Goal: Register for event/course

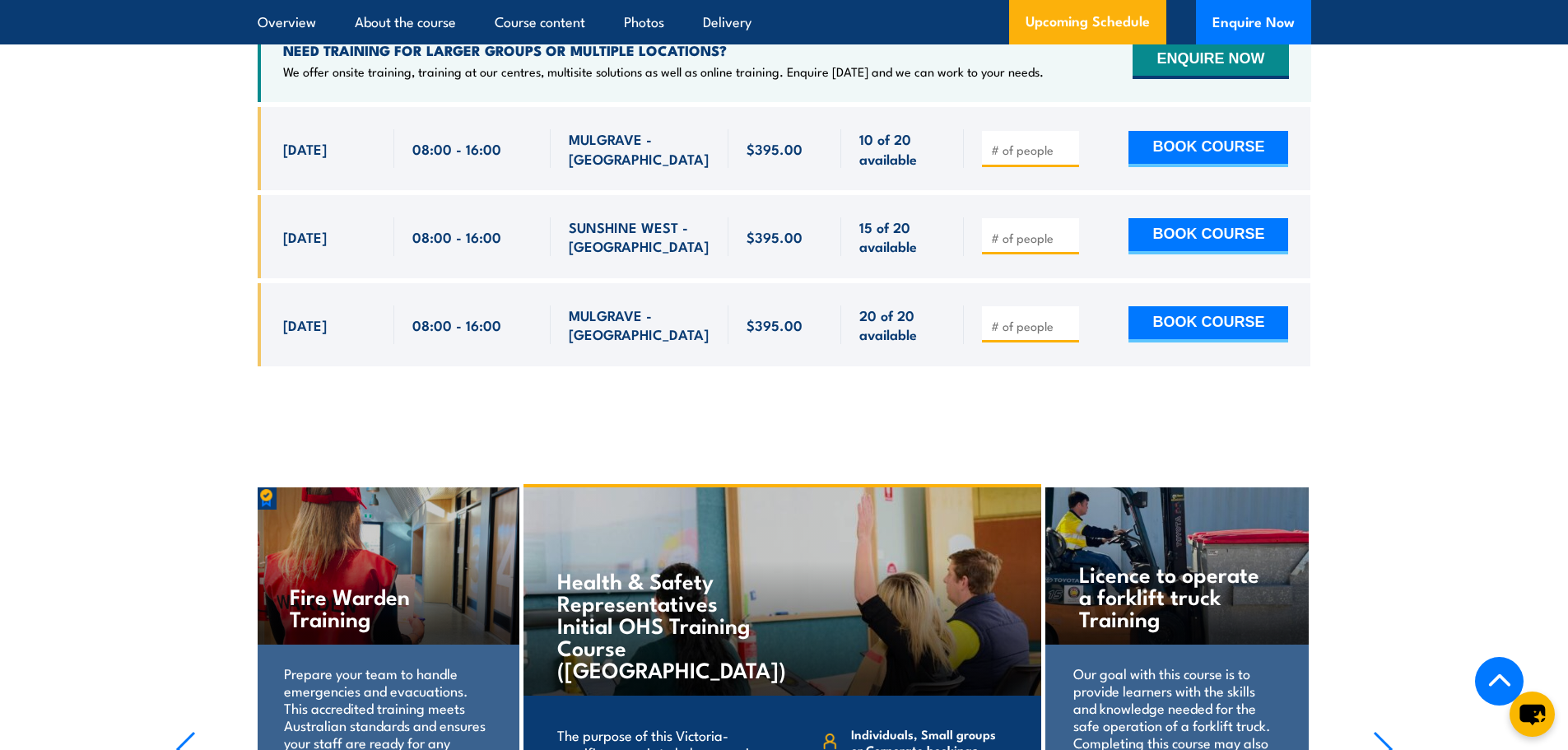
scroll to position [2880, 0]
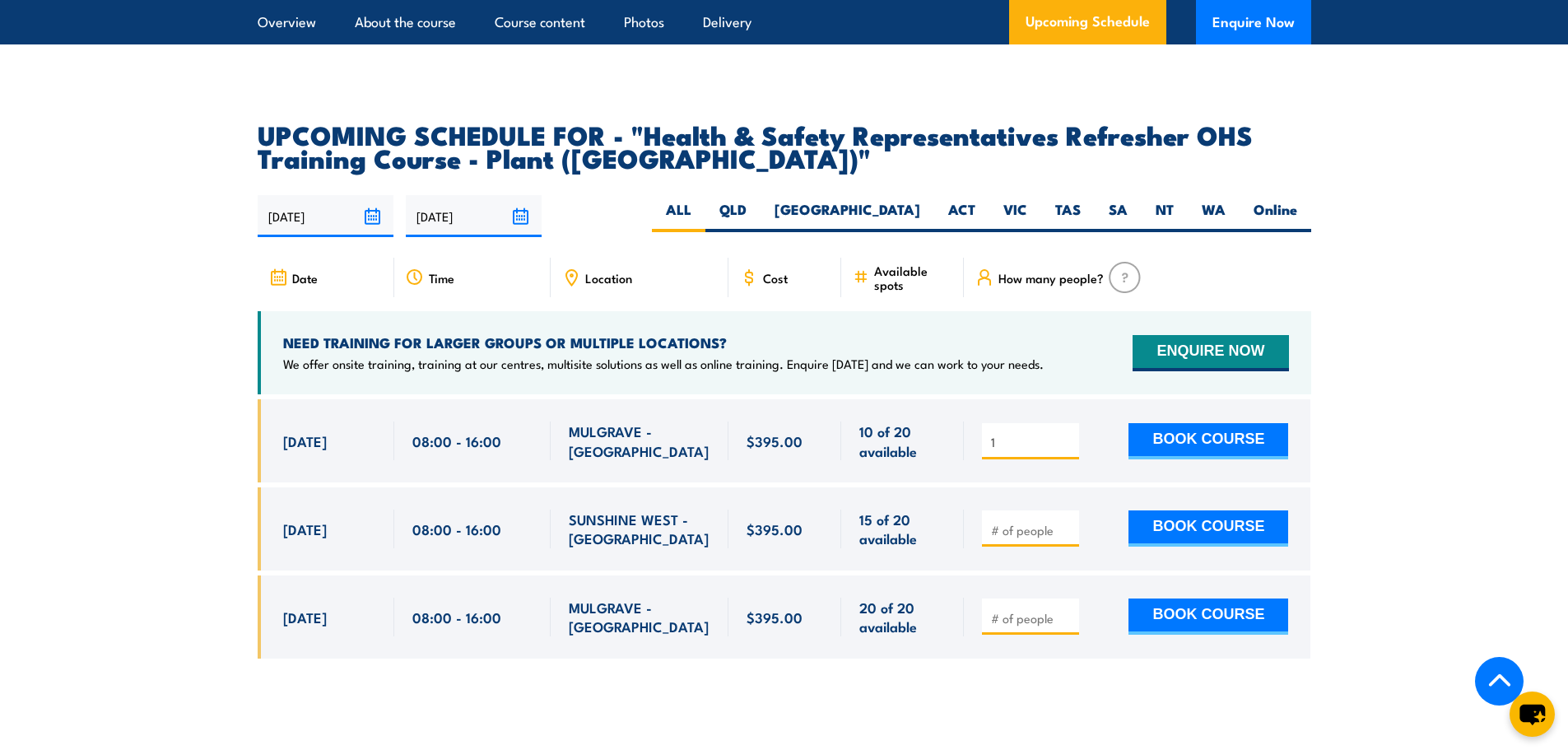
type input "1"
click at [1068, 434] on input "1" at bounding box center [1032, 442] width 82 height 16
click at [1202, 423] on button "BOOK COURSE" at bounding box center [1208, 441] width 159 height 36
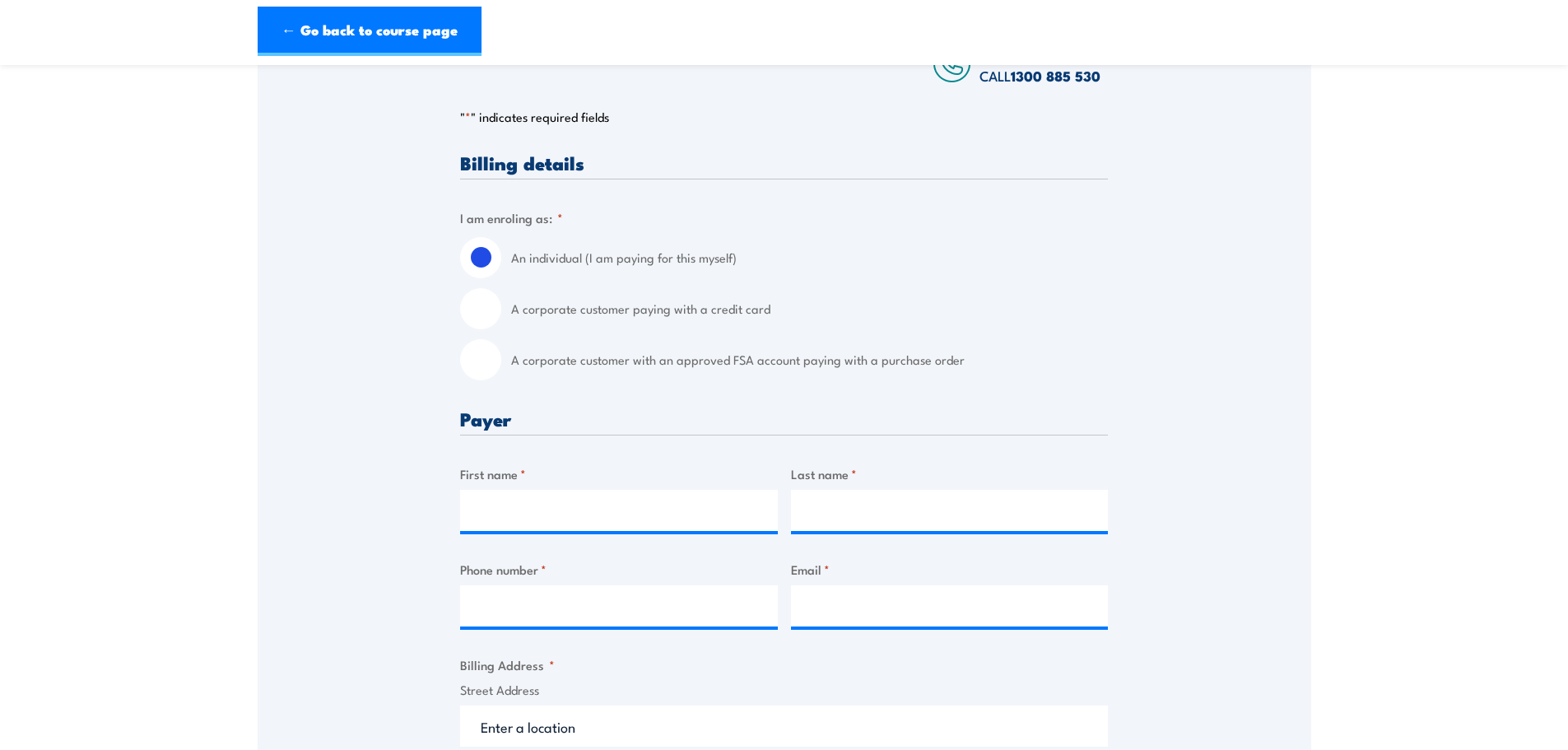
scroll to position [329, 0]
click at [492, 366] on input "A corporate customer with an approved FSA account paying with a purchase order" at bounding box center [480, 357] width 41 height 41
radio input "true"
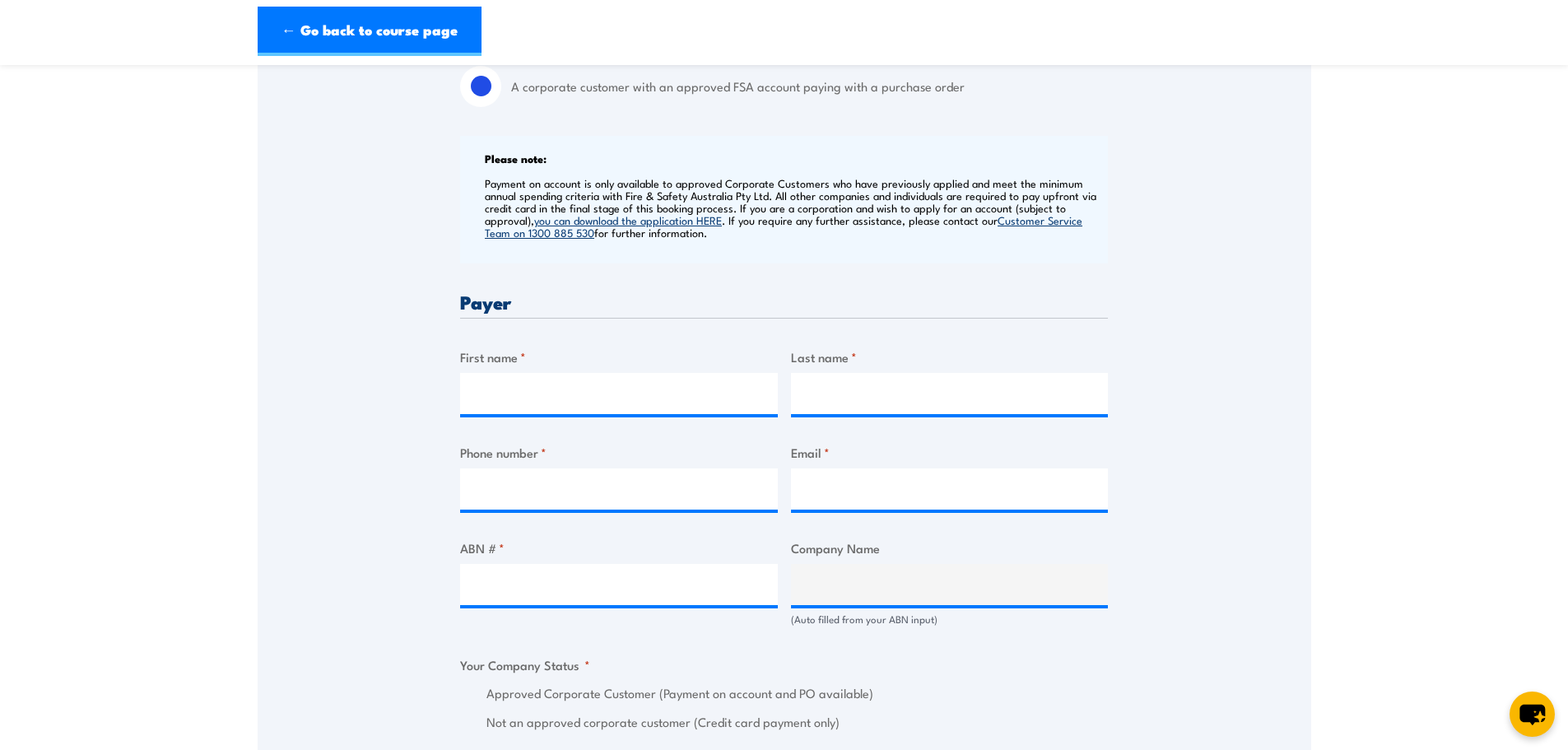
scroll to position [659, 0]
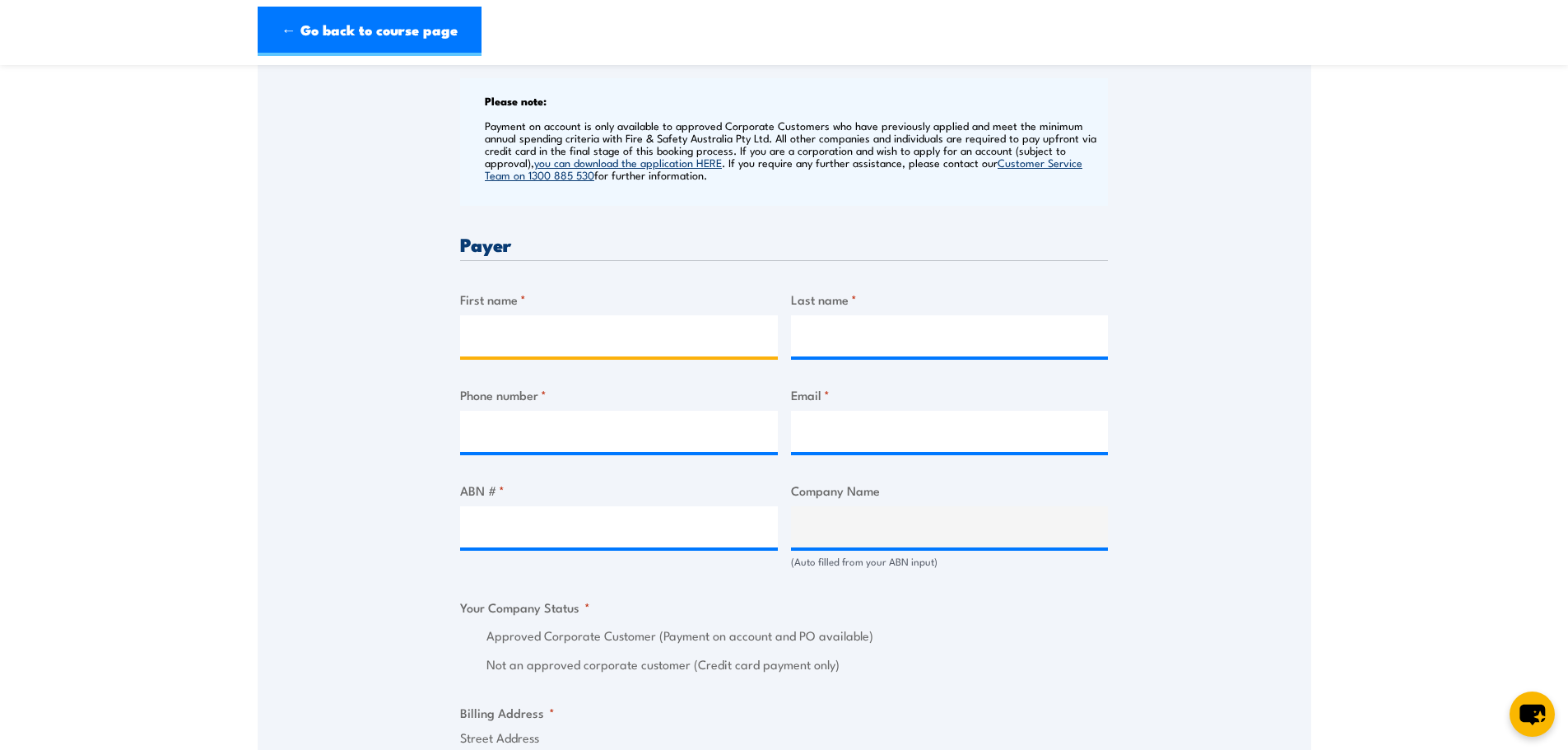
click at [578, 346] on input "First name *" at bounding box center [619, 335] width 318 height 41
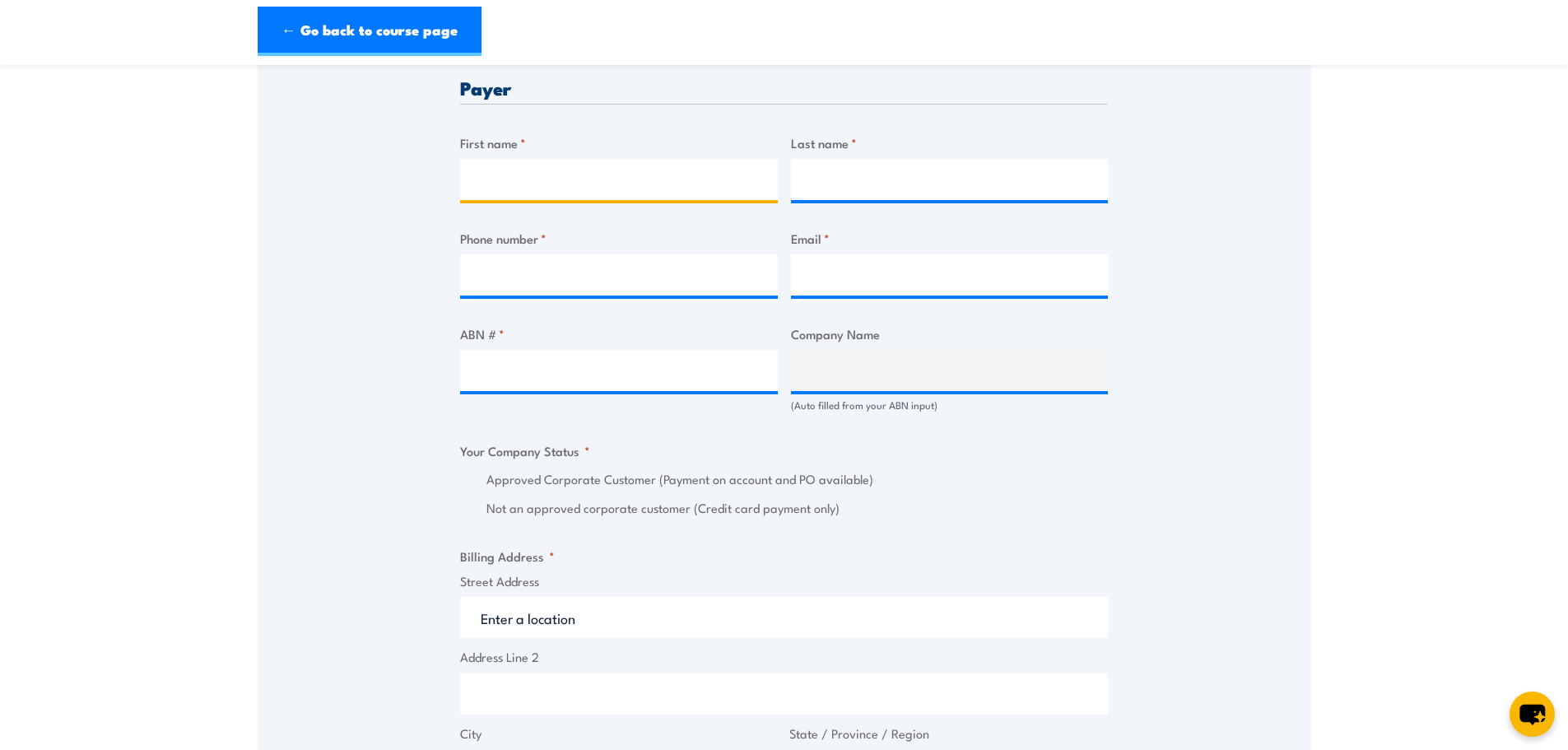
scroll to position [576, 0]
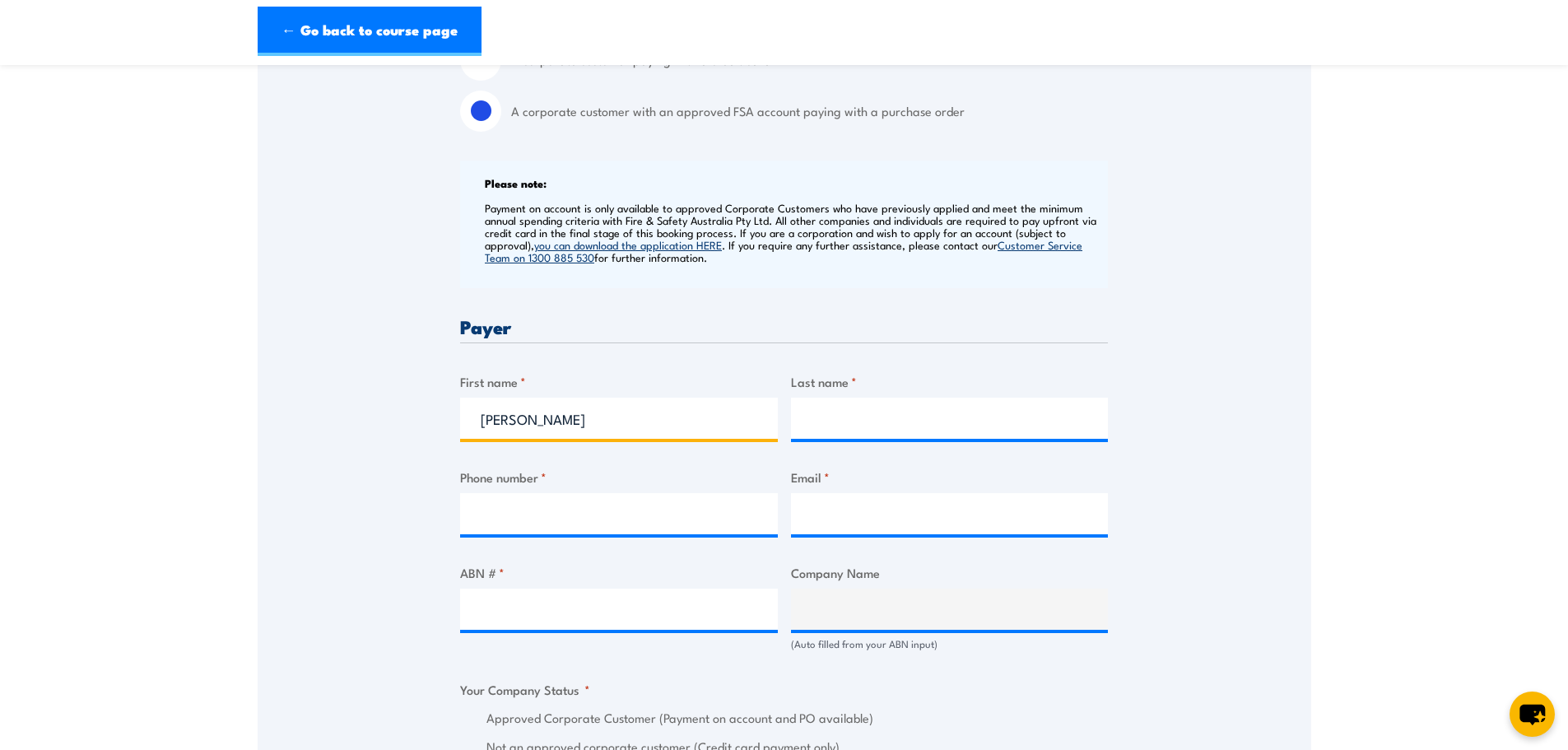
type input "[PERSON_NAME]"
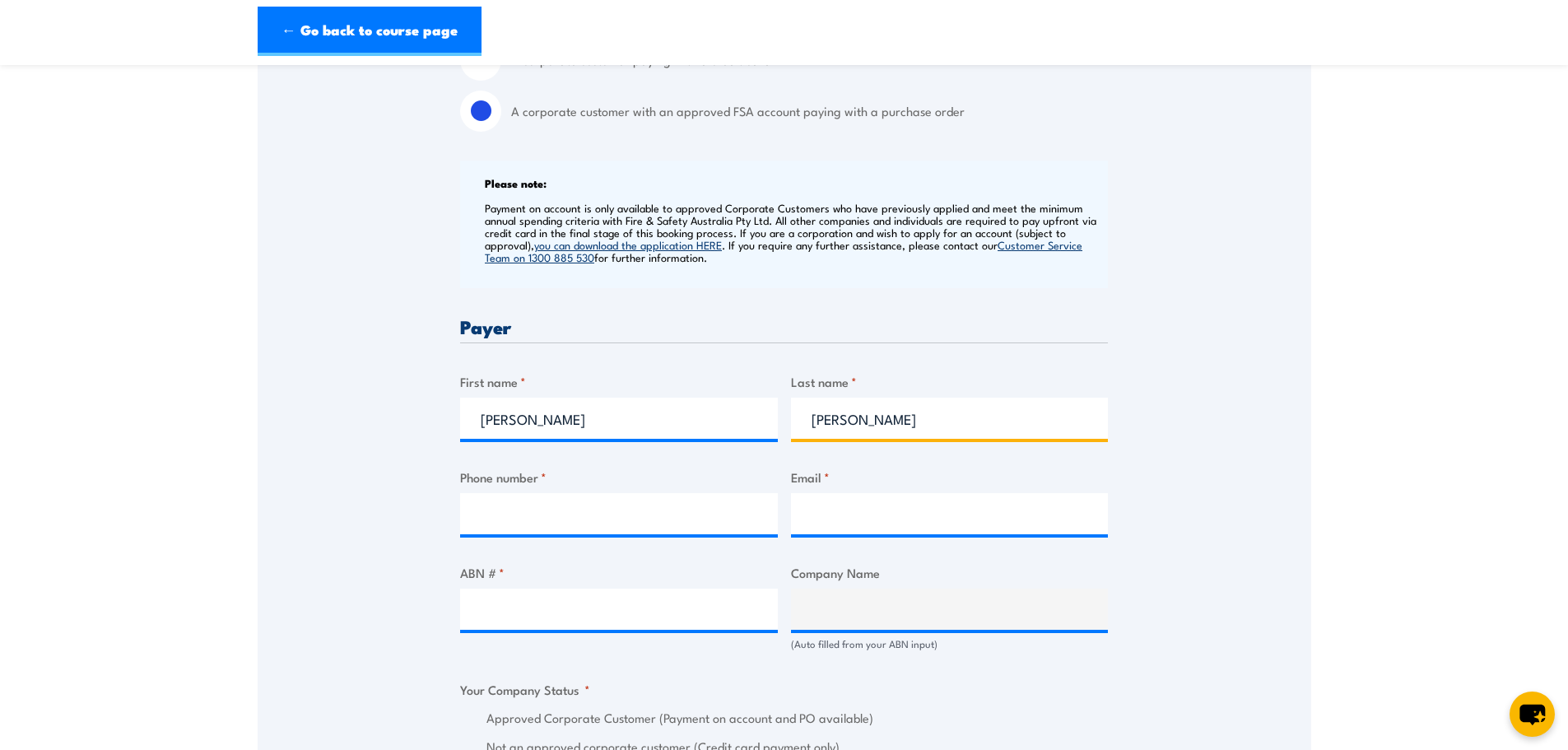
type input "[PERSON_NAME]"
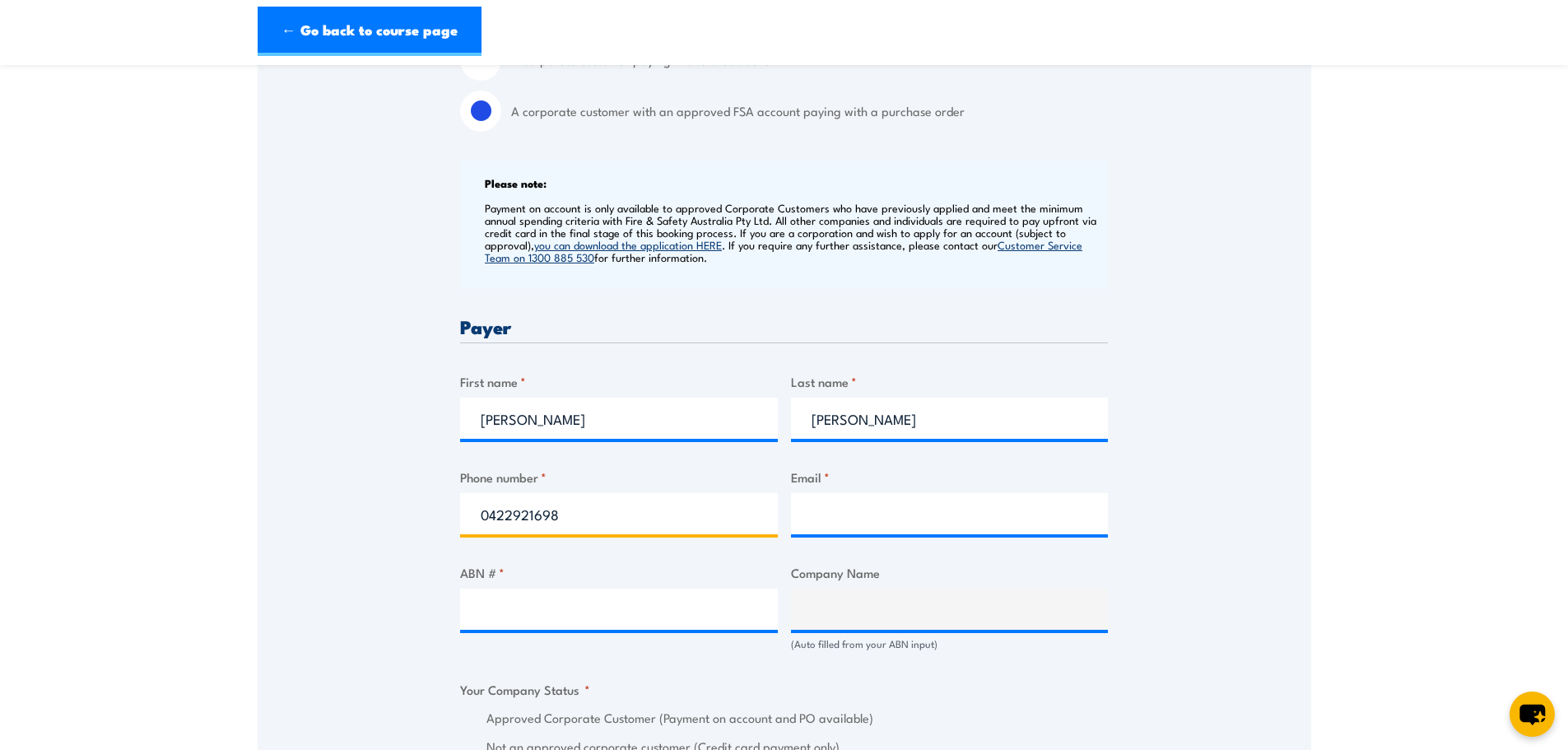
type input "0422921698"
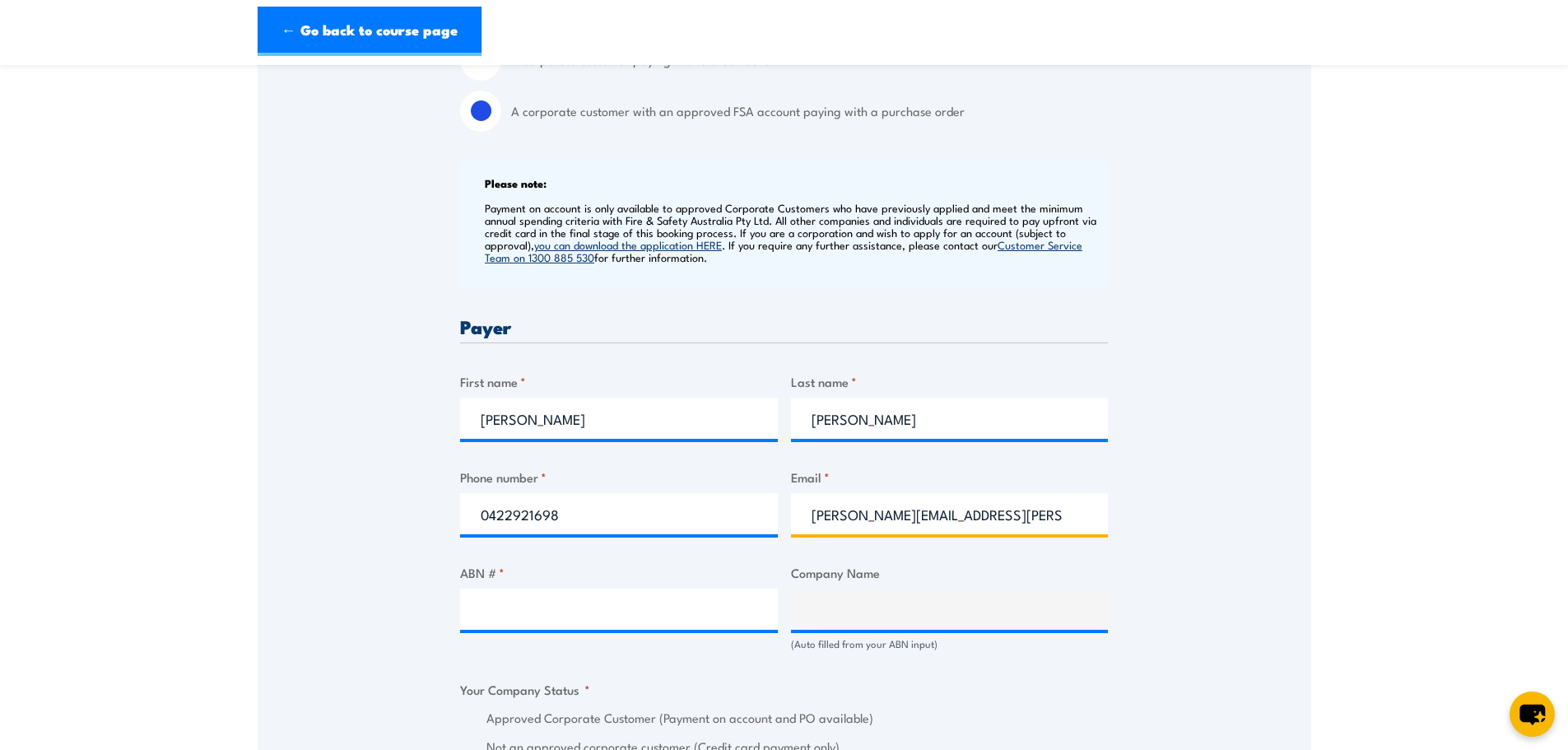
type input "[PERSON_NAME][EMAIL_ADDRESS][PERSON_NAME][DOMAIN_NAME]"
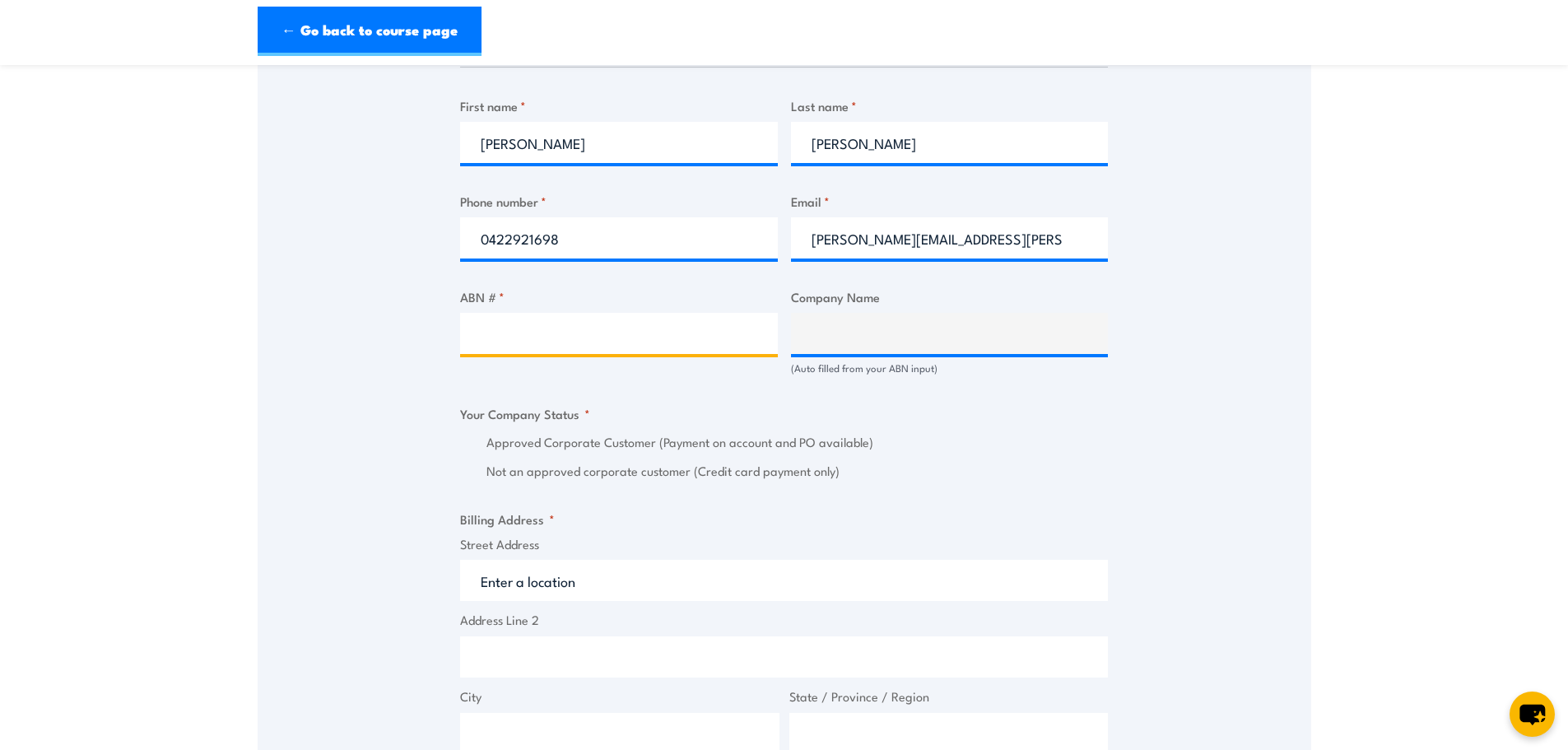
scroll to position [823, 0]
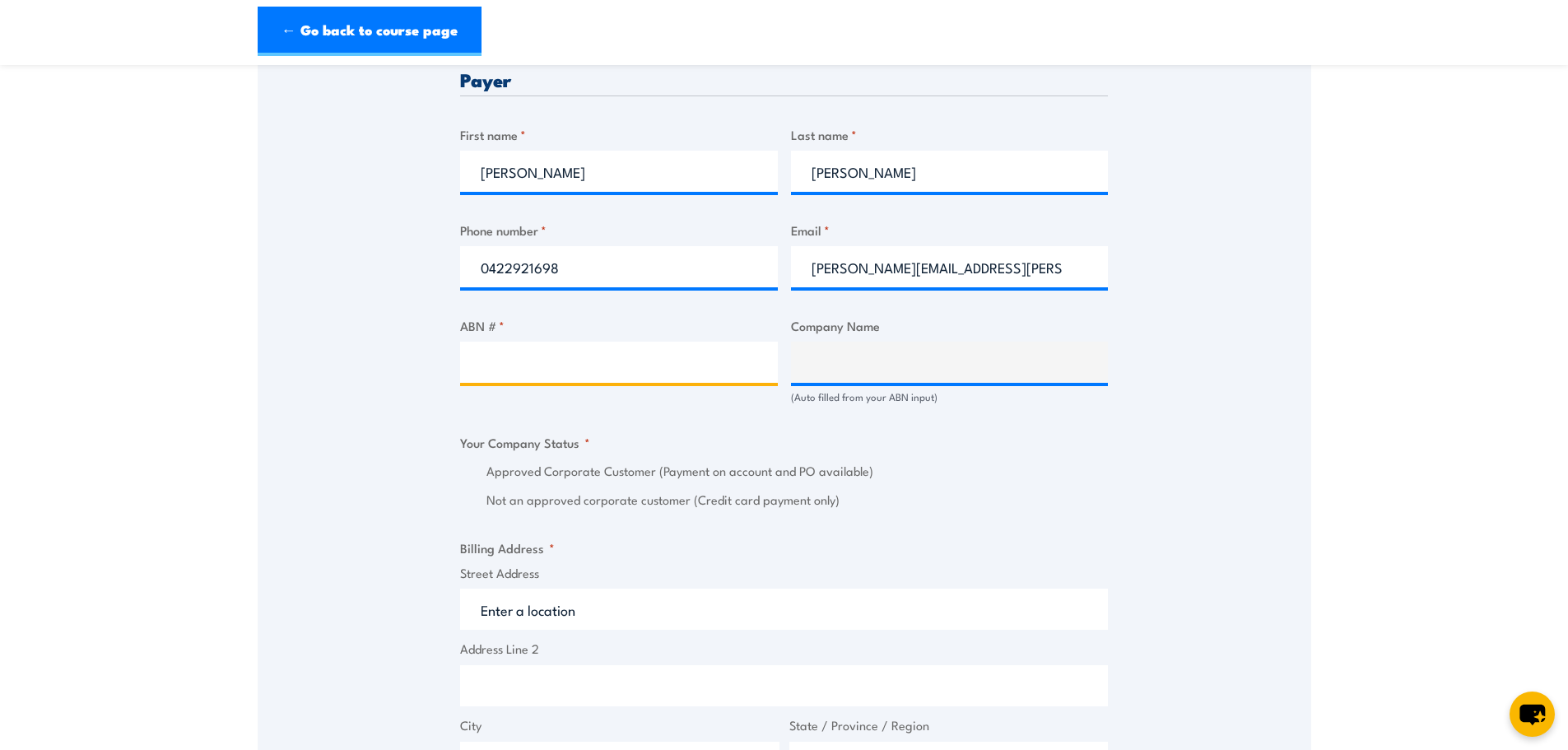
click at [516, 354] on input "ABN # *" at bounding box center [619, 361] width 318 height 41
type input "94066960085"
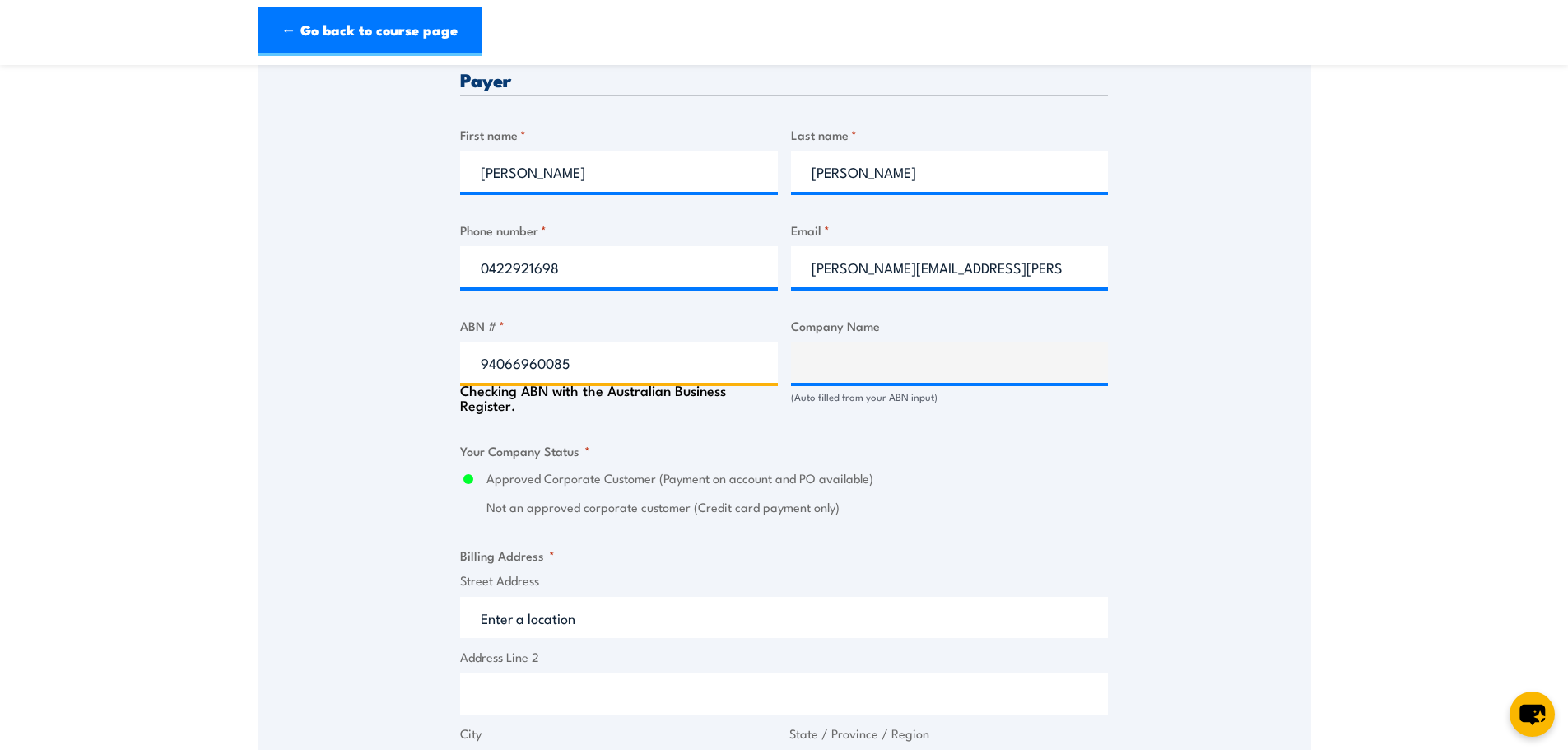
type input "CITYWIDE SERVICE SOLUTIONS PTY LTD"
radio input "true"
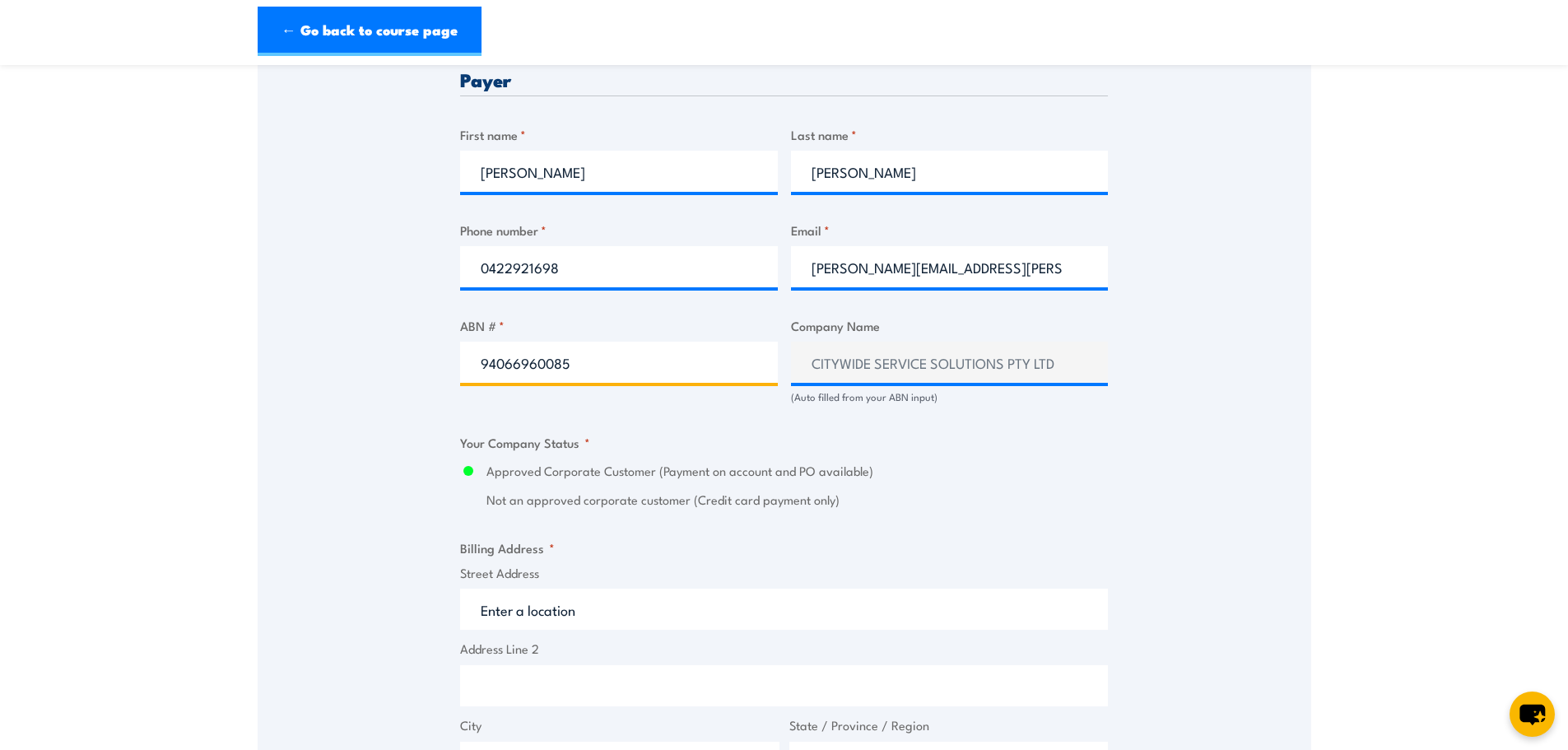
type input "94066960085"
click at [949, 484] on div "Approved Corporate Customer (Payment on account and PO available) Not an approv…" at bounding box center [784, 486] width 648 height 48
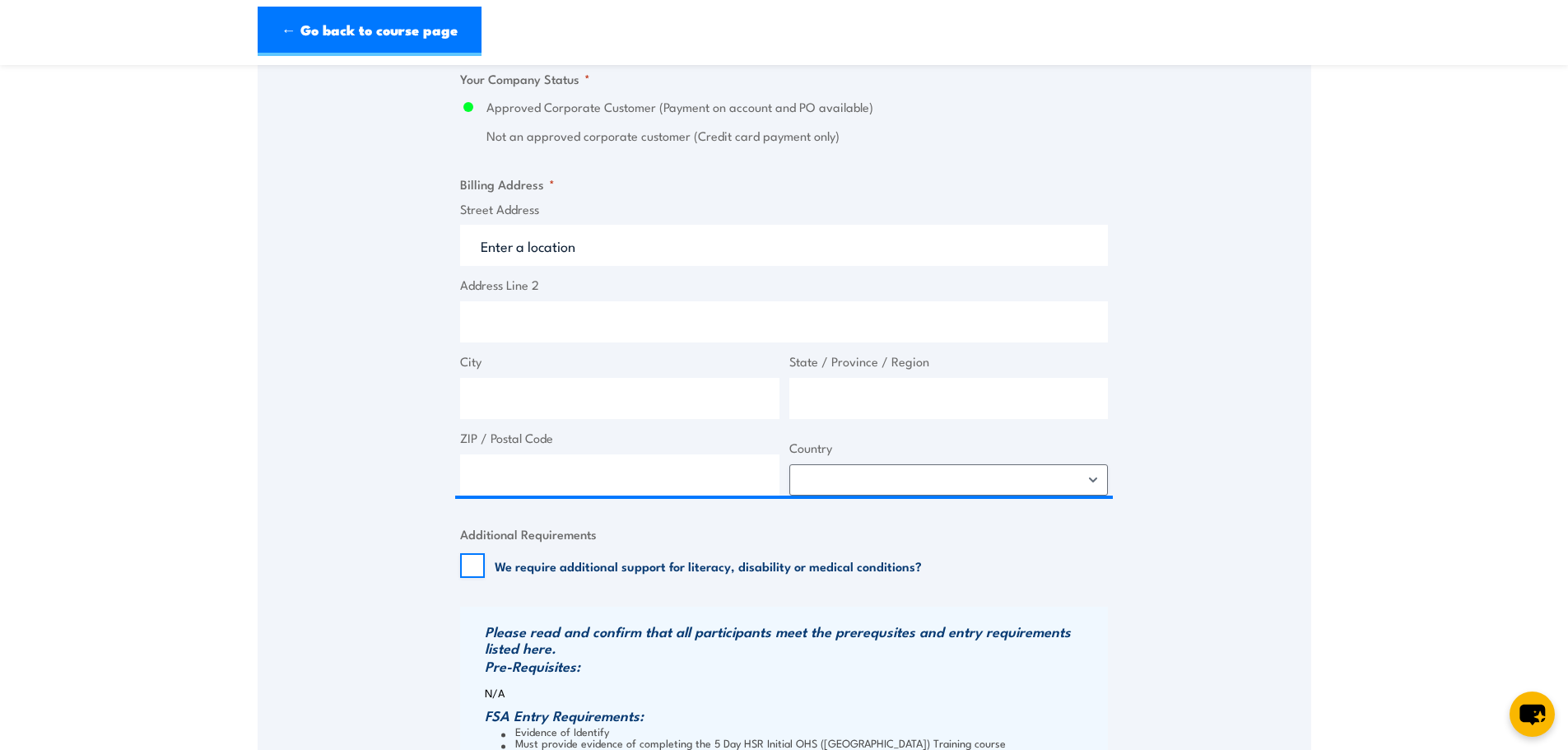
scroll to position [1235, 0]
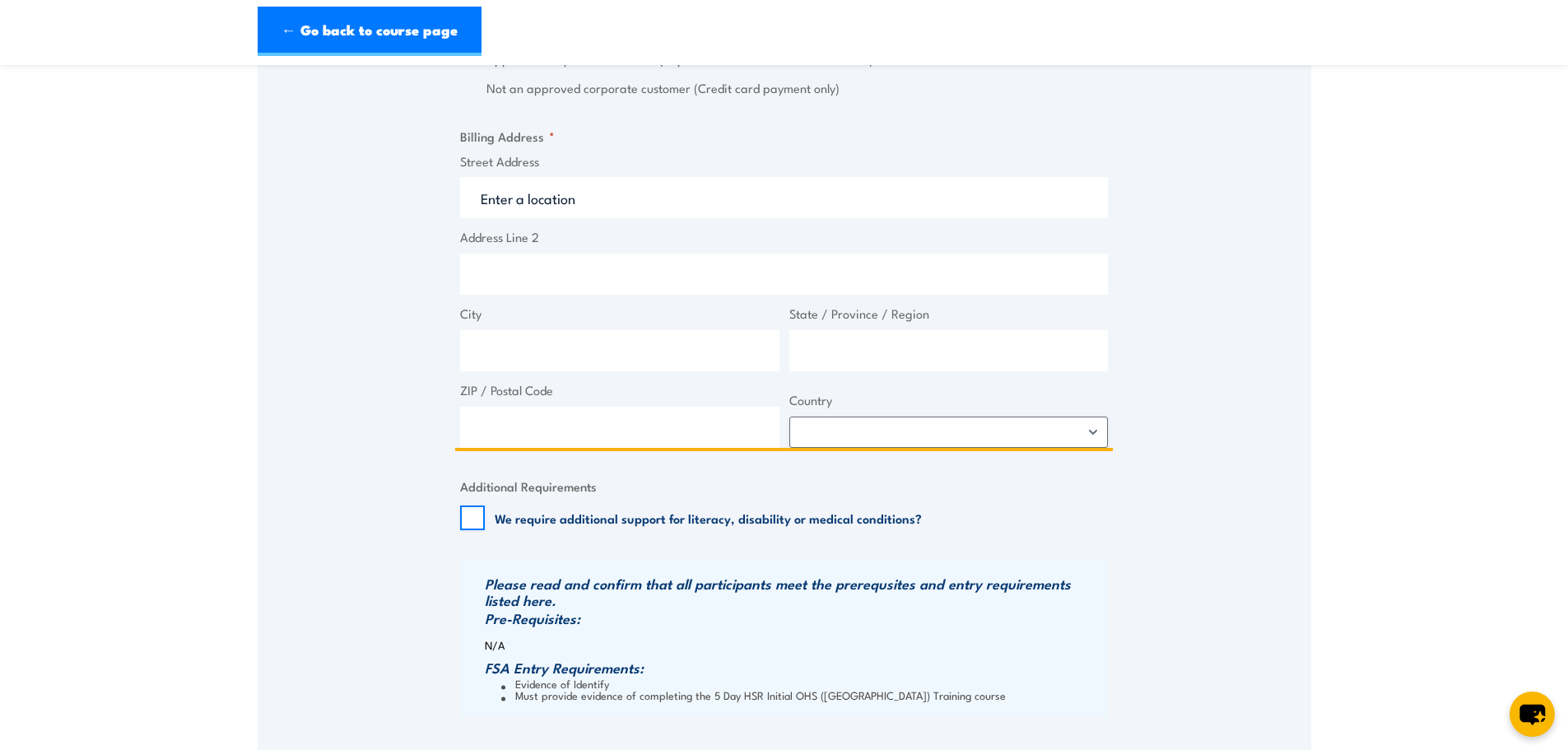
click at [619, 186] on input "Street Address" at bounding box center [784, 197] width 648 height 41
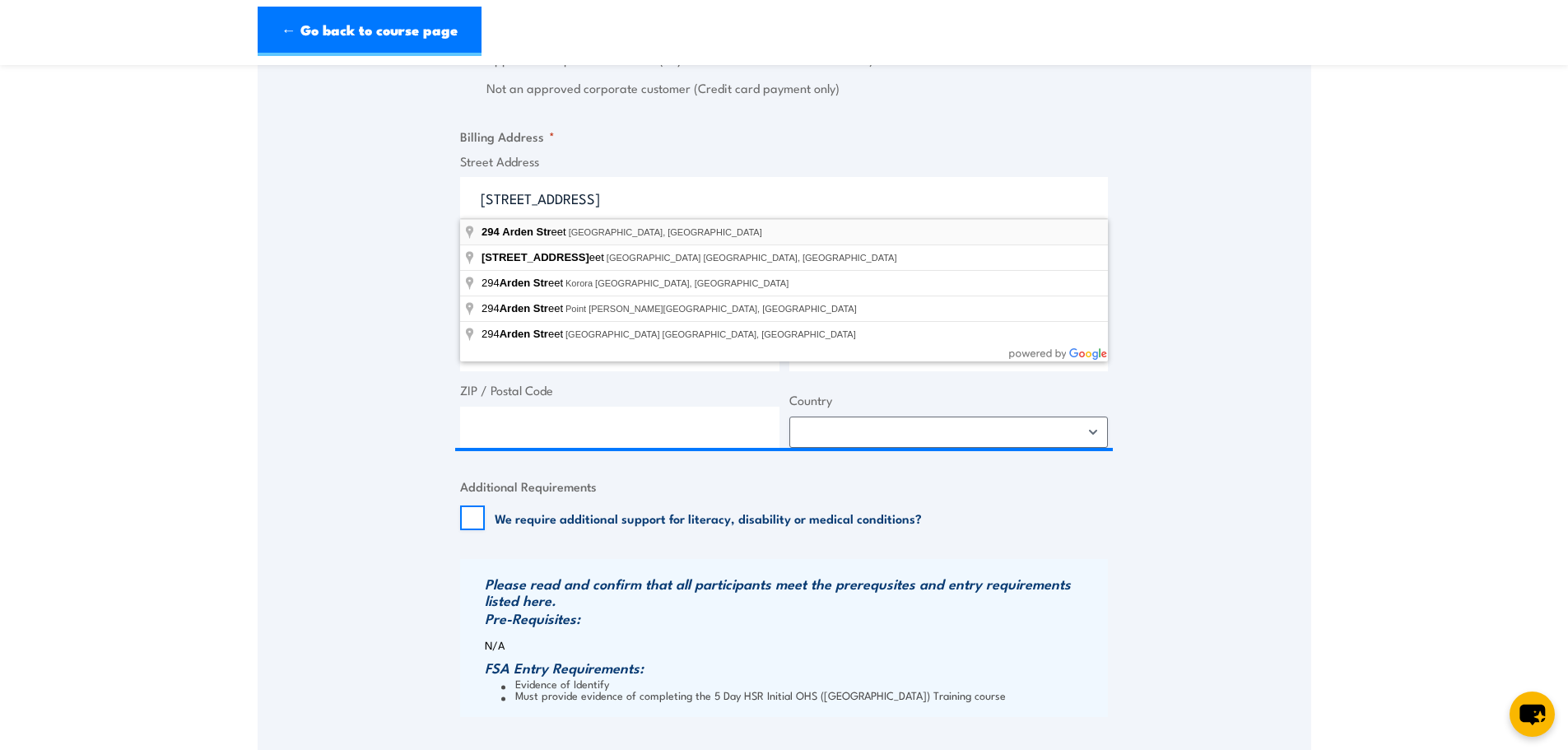
type input "[STREET_ADDRESS]"
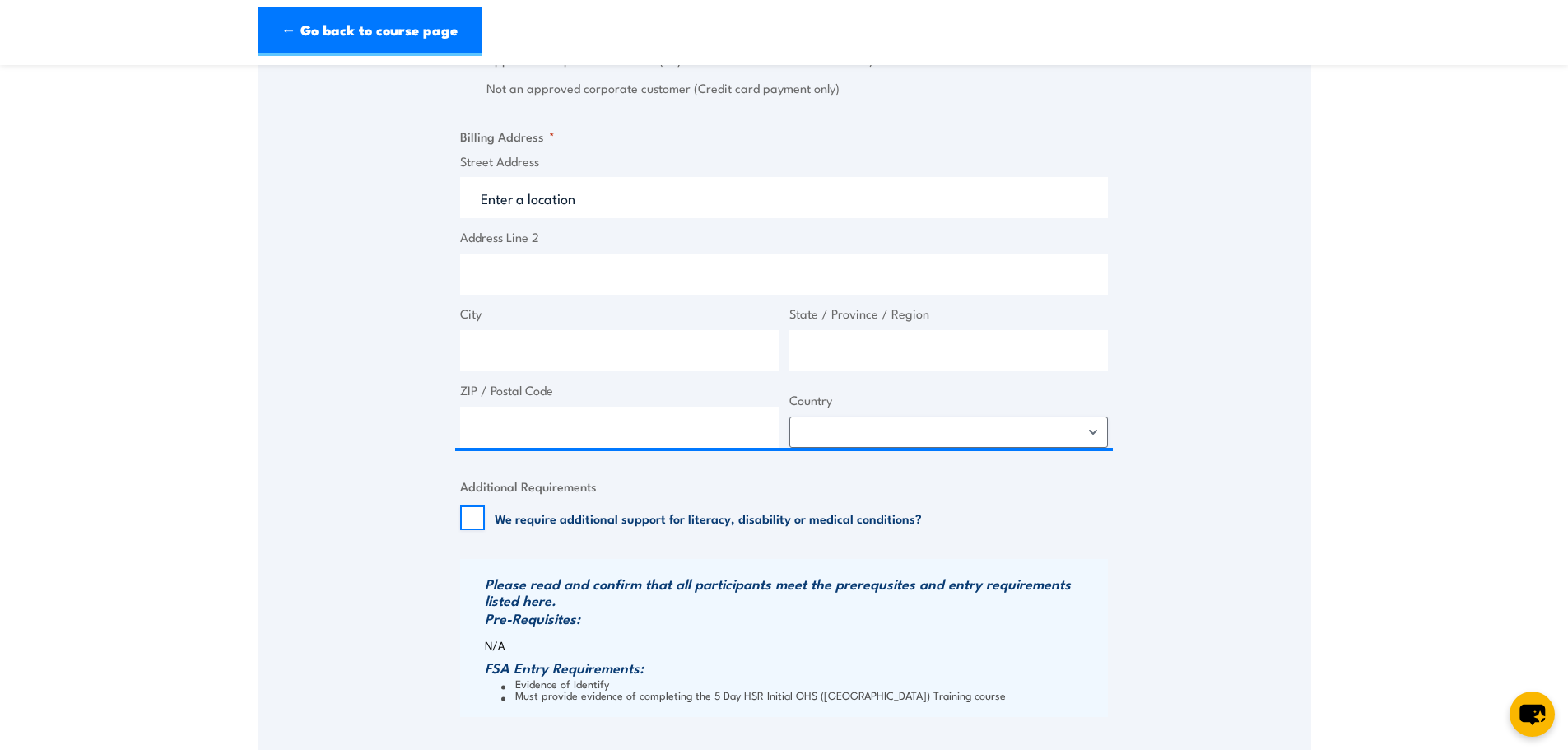
type input "[STREET_ADDRESS]"
type input "[GEOGRAPHIC_DATA]"
type input "Victoria"
type input "3001"
select select "[GEOGRAPHIC_DATA]"
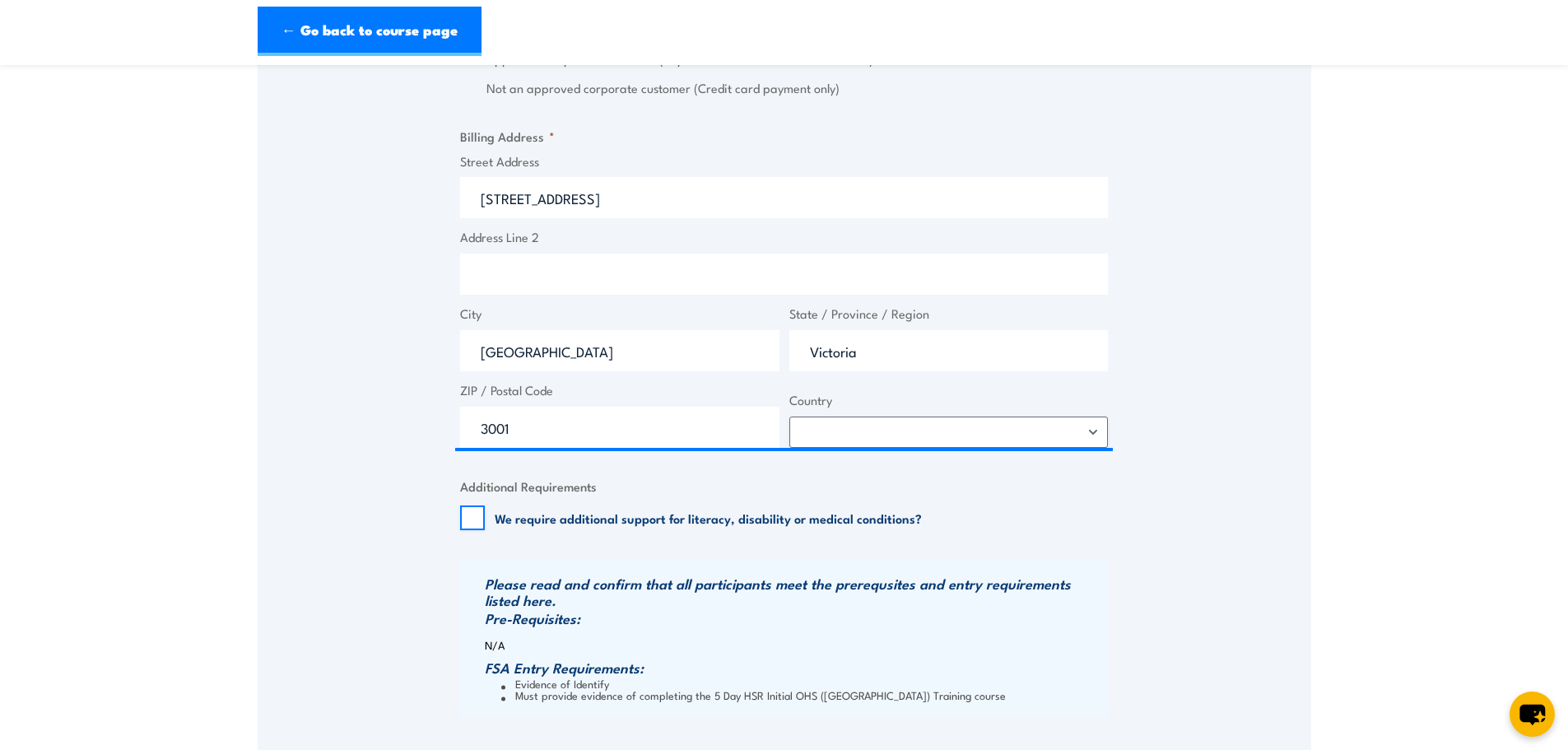
click at [617, 229] on label "Address Line 2" at bounding box center [784, 237] width 648 height 19
click at [617, 254] on input "Address Line 2" at bounding box center [784, 274] width 648 height 41
click at [918, 497] on fieldset "Additional Requirements We require additional support for literacy, disability …" at bounding box center [784, 503] width 648 height 53
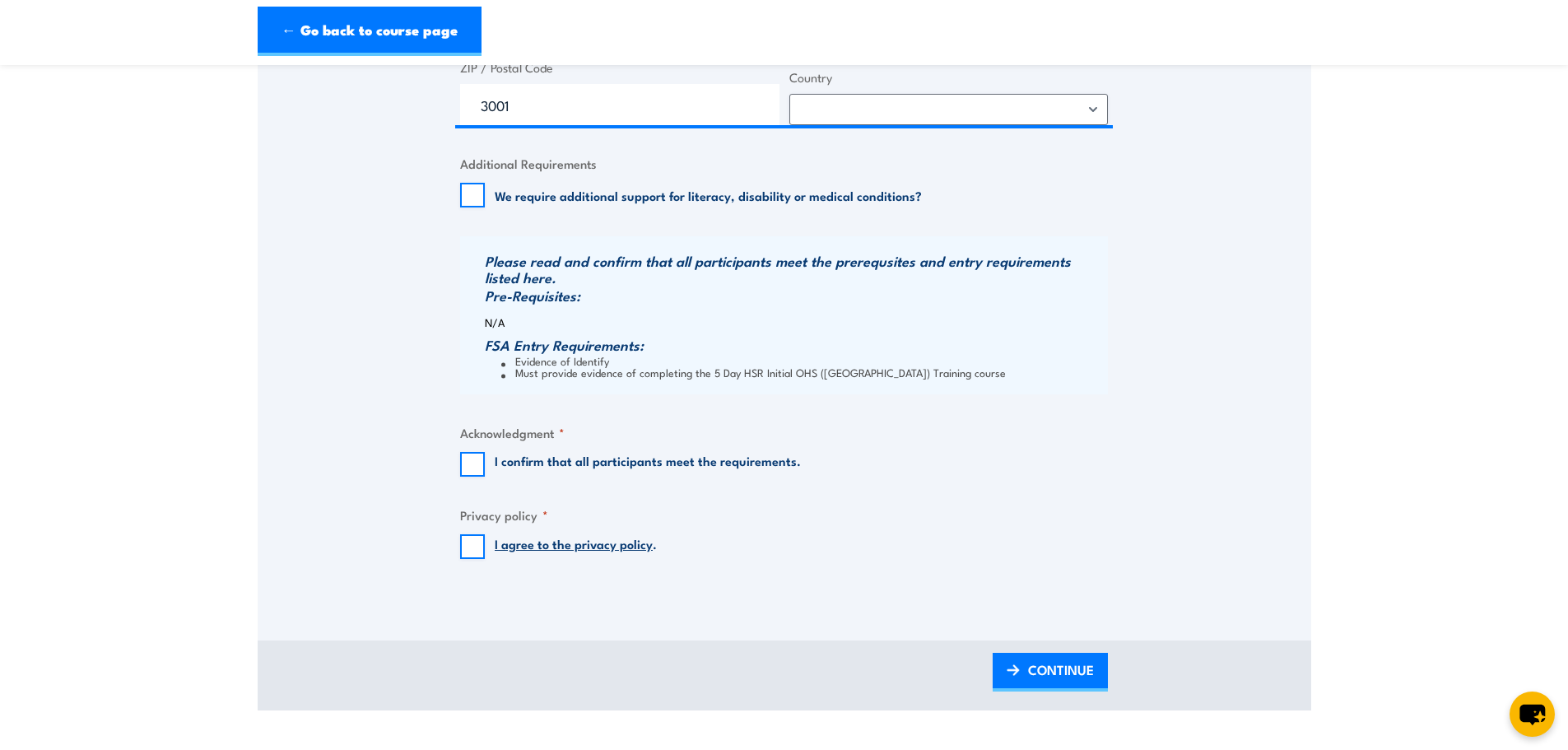
scroll to position [1563, 0]
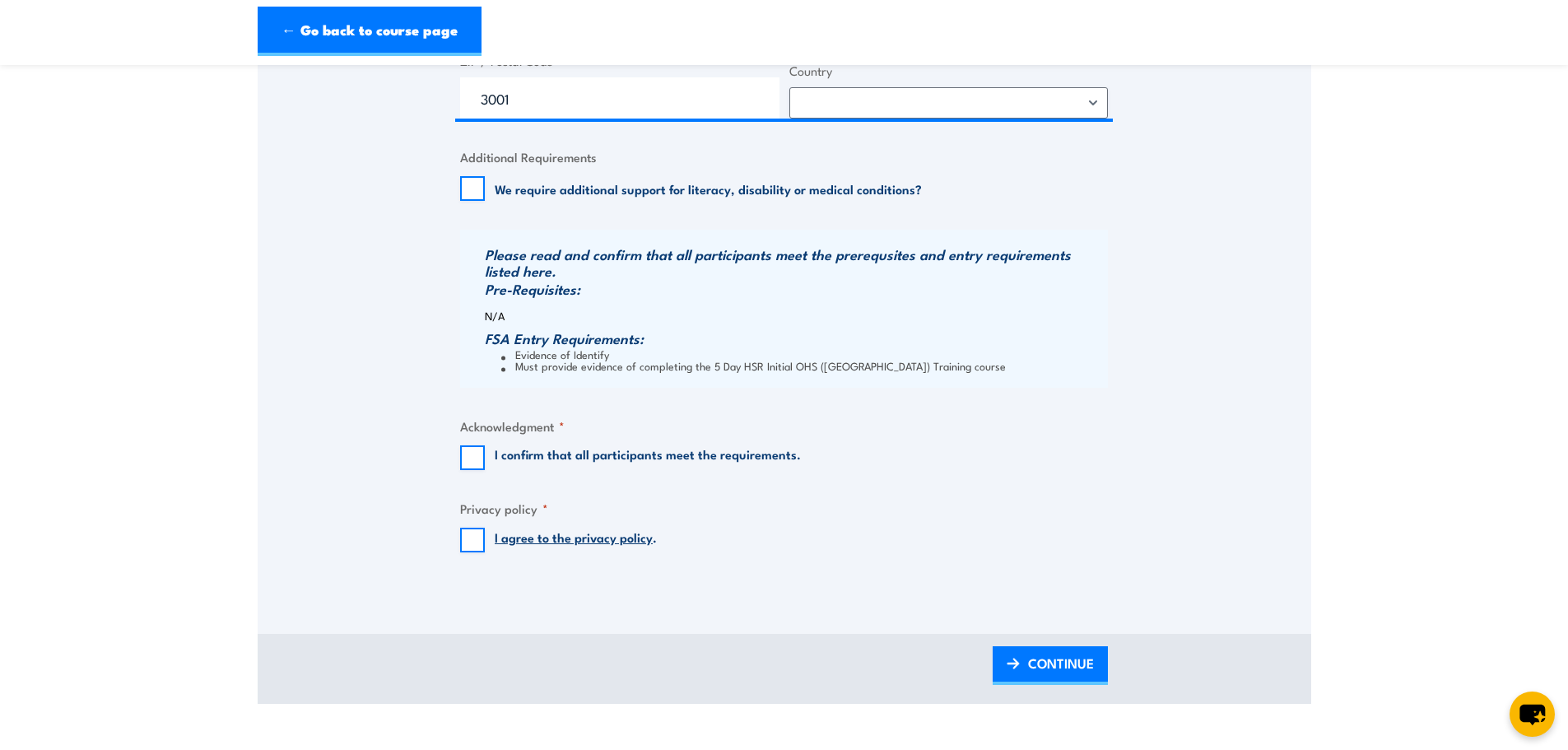
click at [476, 457] on input "I confirm that all participants meet the requirements." at bounding box center [472, 457] width 24 height 24
checkbox input "true"
click at [470, 536] on input "I agree to the privacy policy ." at bounding box center [472, 539] width 24 height 24
checkbox input "true"
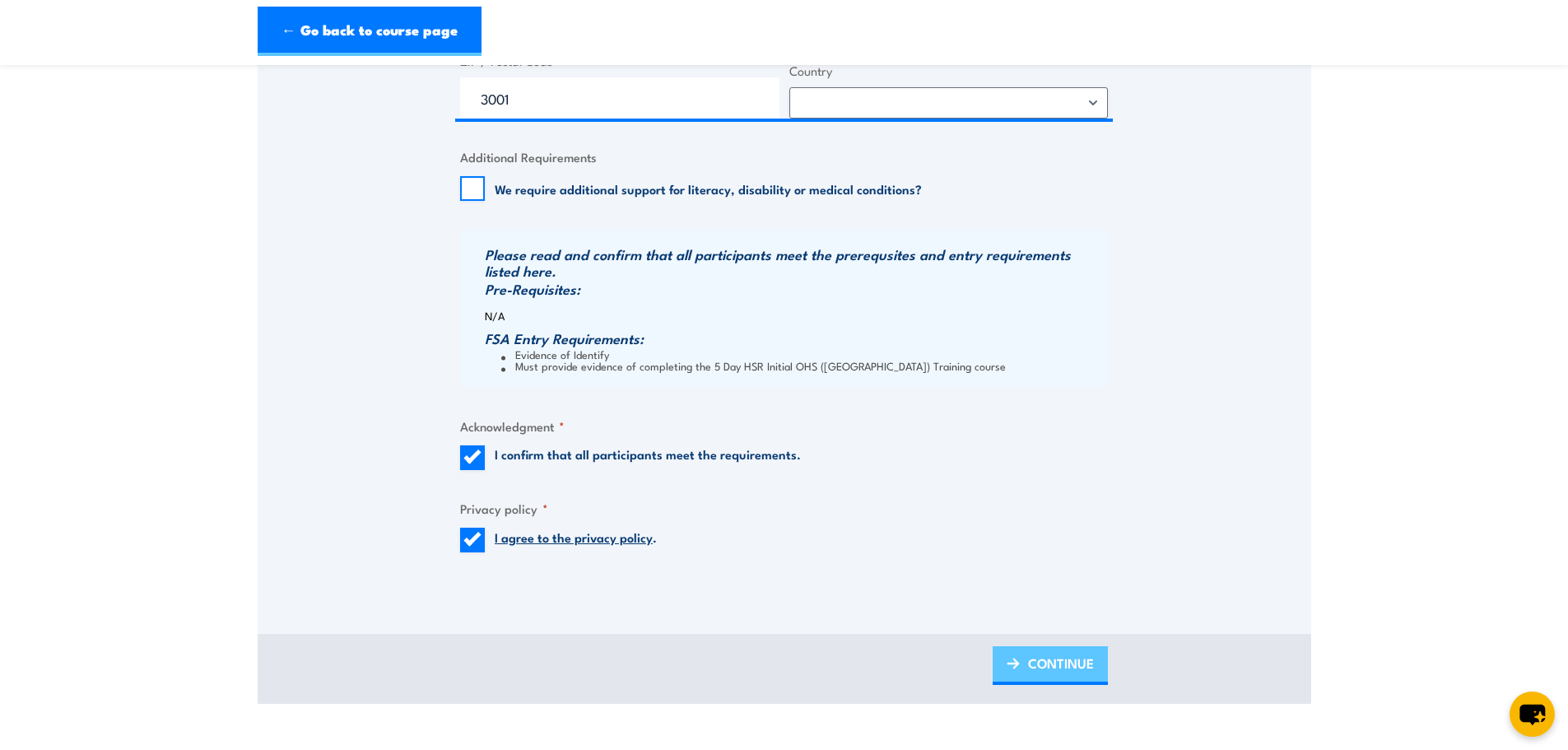
click at [1049, 675] on span "CONTINUE" at bounding box center [1061, 663] width 66 height 43
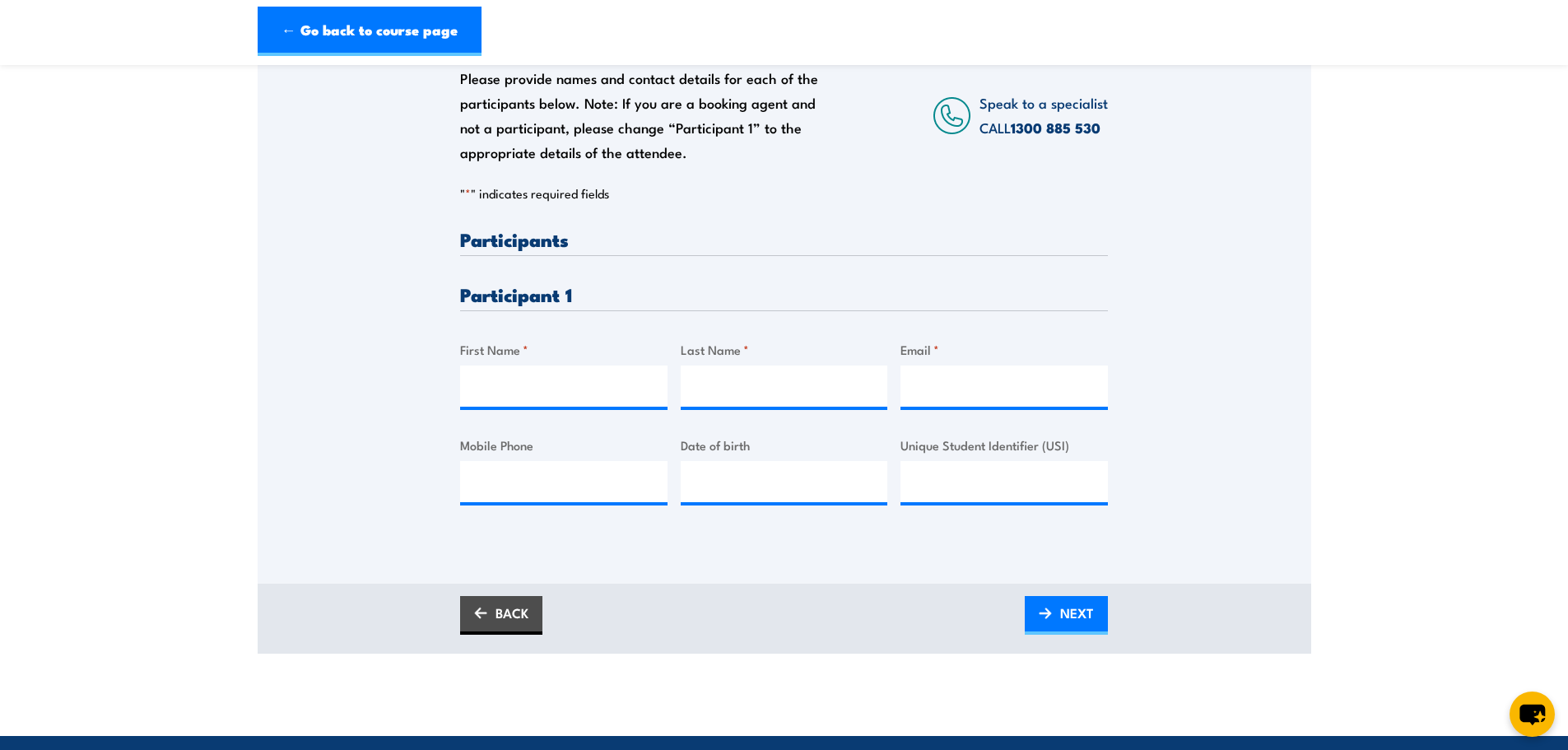
scroll to position [329, 0]
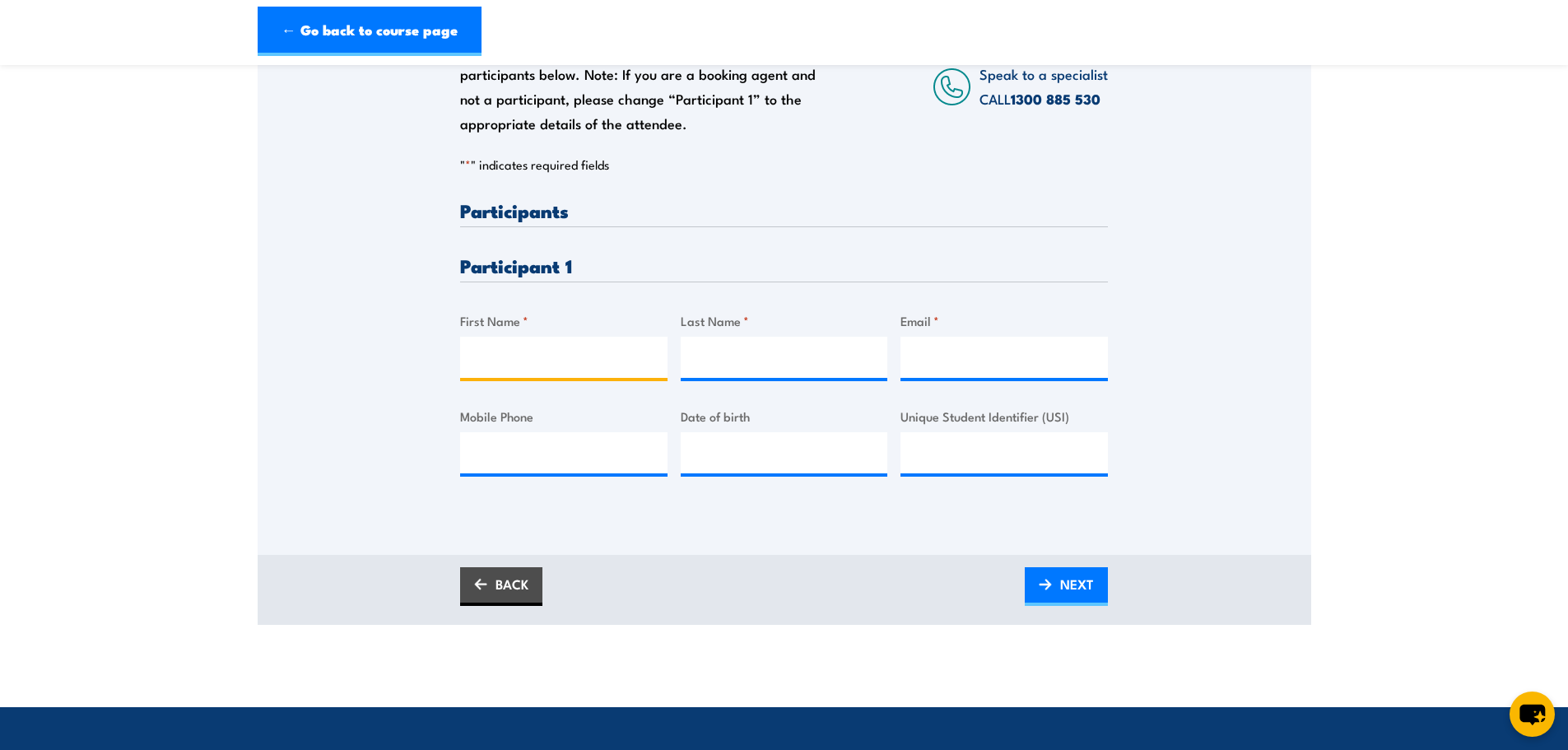
click at [611, 346] on input "First Name *" at bounding box center [563, 357] width 207 height 41
type input "[PERSON_NAME]"
type input "Barefoot"
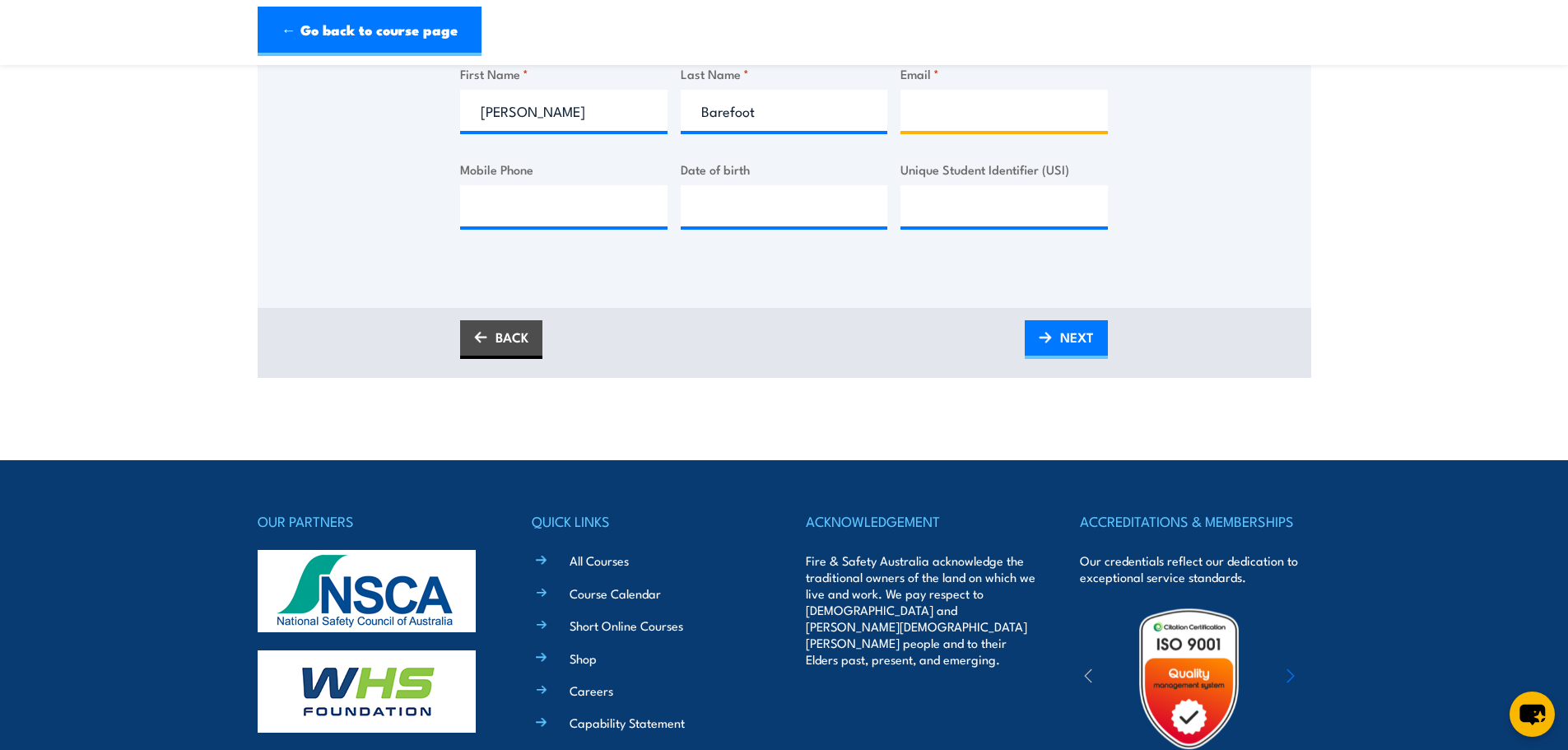
scroll to position [843, 0]
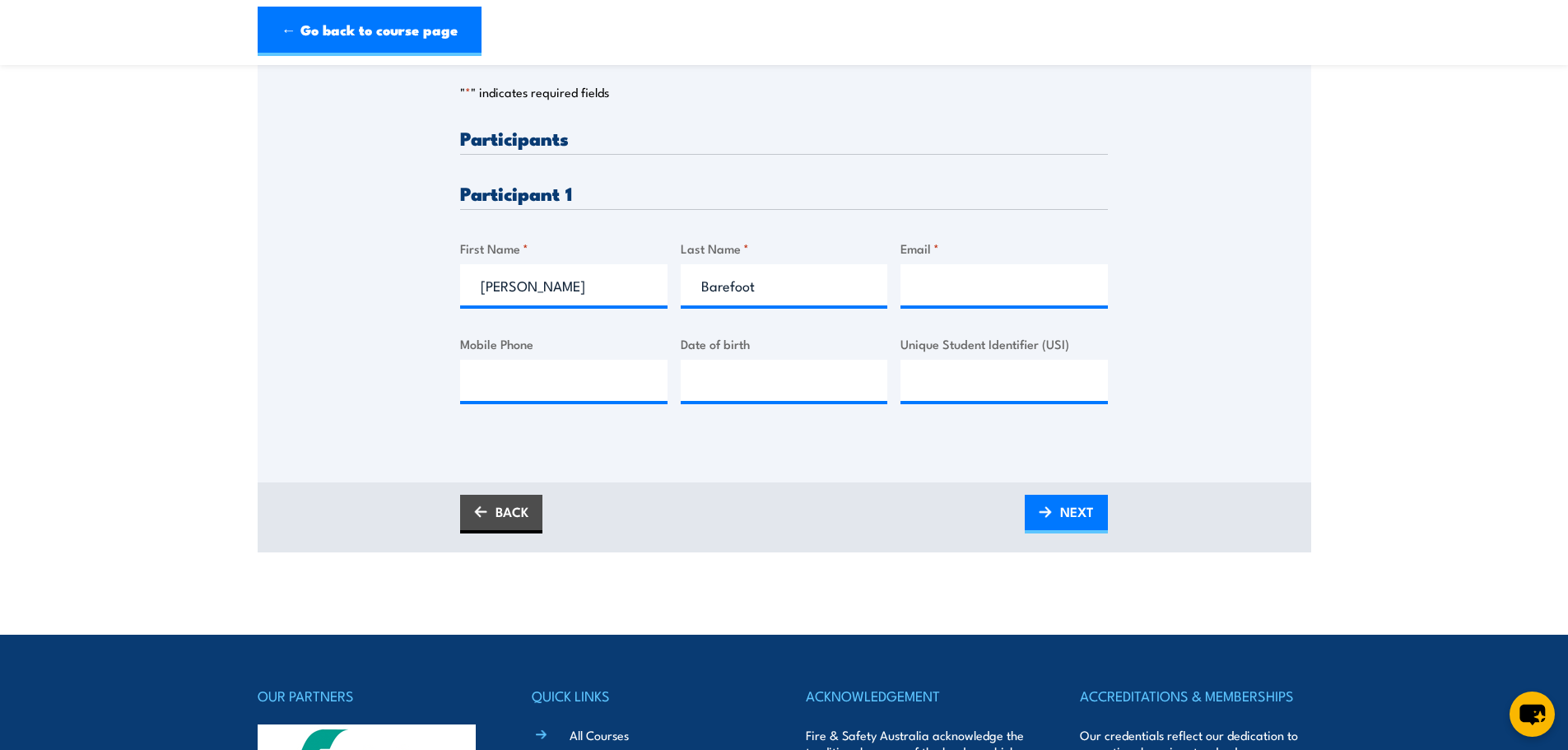
scroll to position [350, 0]
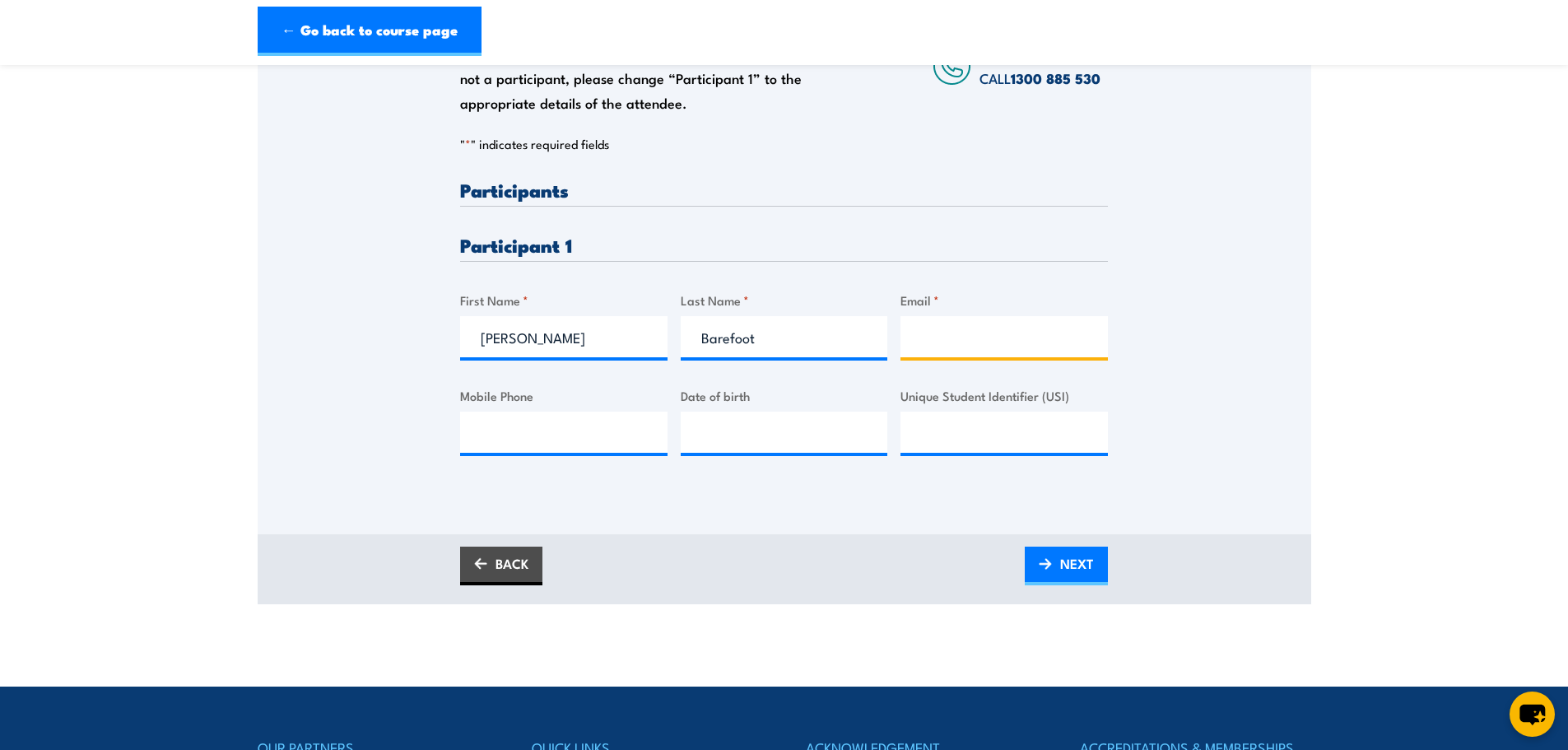
click at [1015, 333] on input "Email *" at bounding box center [1004, 336] width 207 height 41
